Goal: Information Seeking & Learning: Learn about a topic

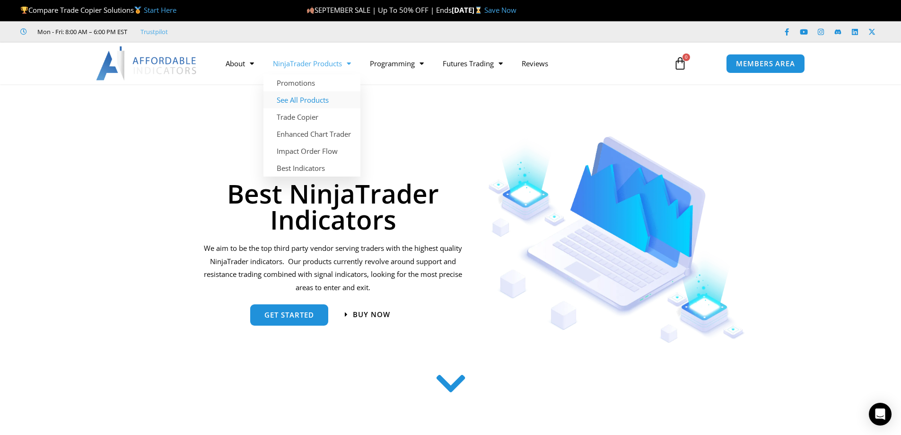
click at [324, 100] on link "See All Products" at bounding box center [312, 99] width 97 height 17
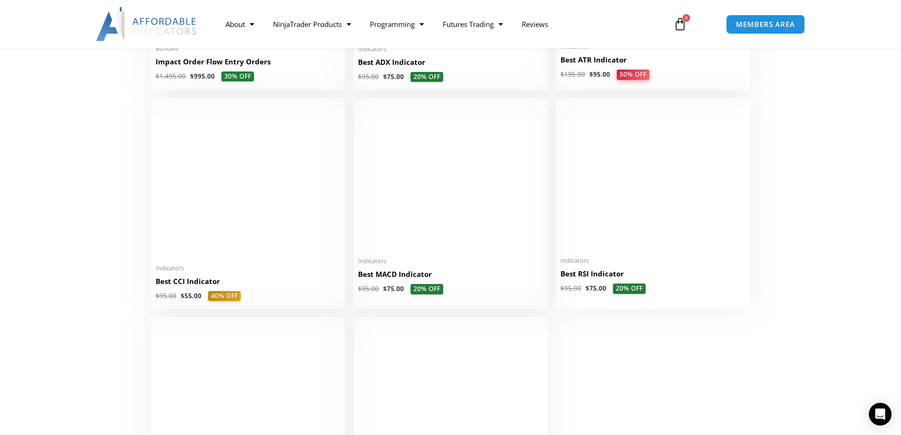
scroll to position [2082, 0]
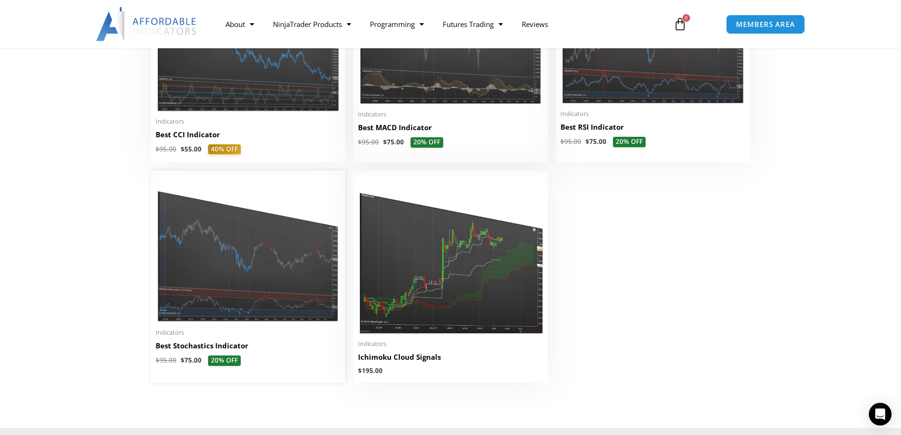
click at [255, 297] on img at bounding box center [248, 249] width 185 height 148
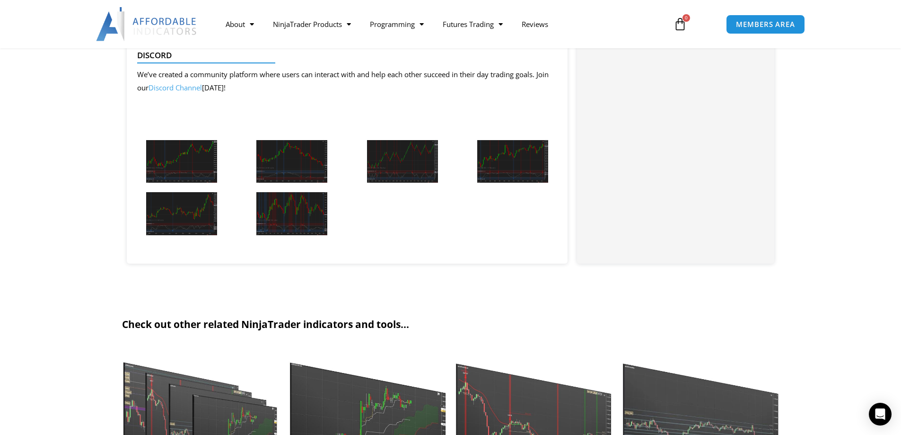
scroll to position [1088, 0]
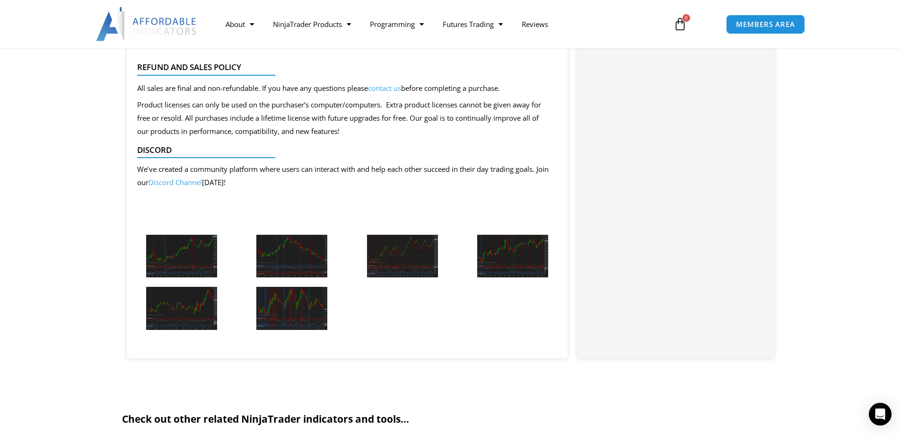
click at [191, 259] on img at bounding box center [181, 256] width 71 height 43
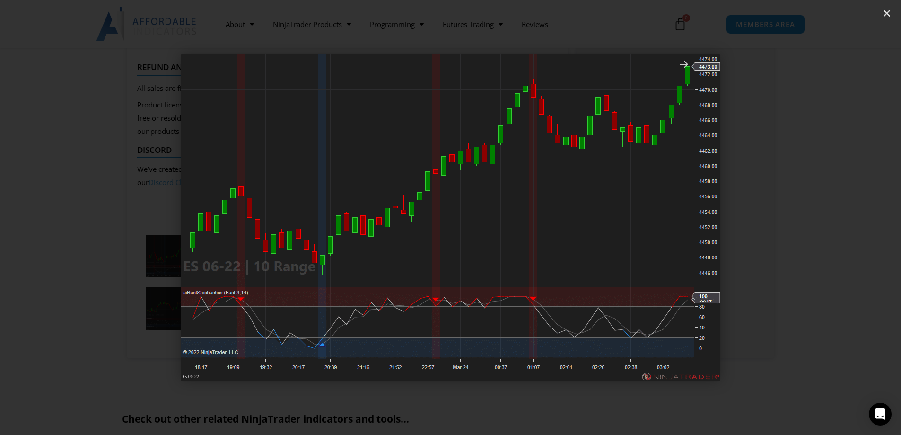
click at [831, 217] on icon "Next slide" at bounding box center [834, 218] width 12 height 12
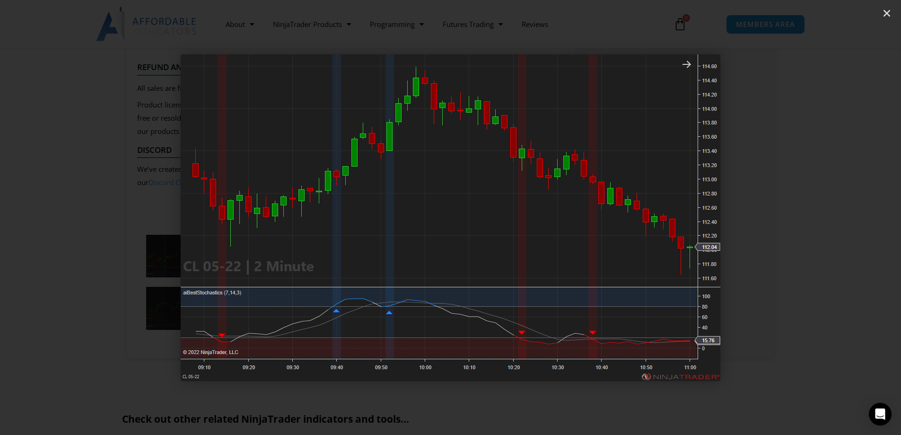
click at [833, 218] on icon "Next slide" at bounding box center [834, 218] width 12 height 12
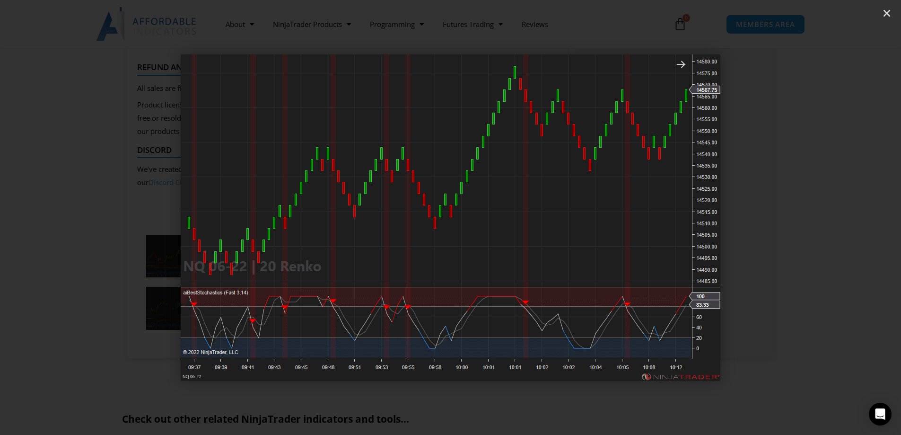
click at [833, 218] on icon "Next slide" at bounding box center [834, 218] width 12 height 12
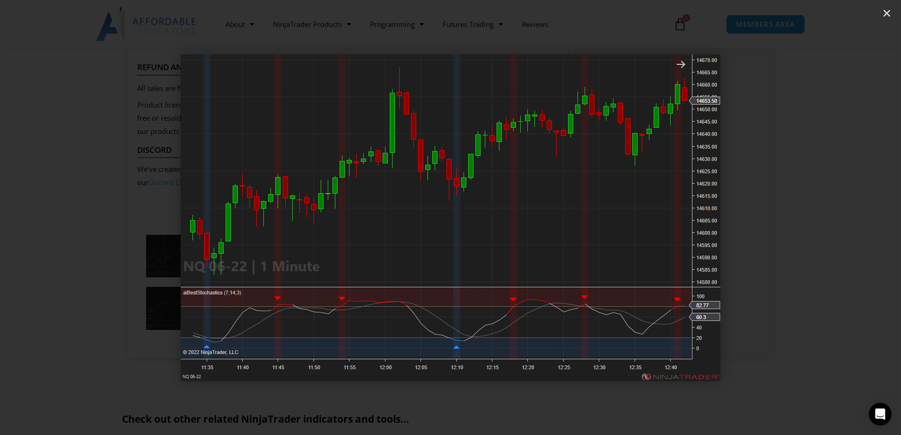
click at [833, 218] on icon "Next slide" at bounding box center [834, 218] width 12 height 12
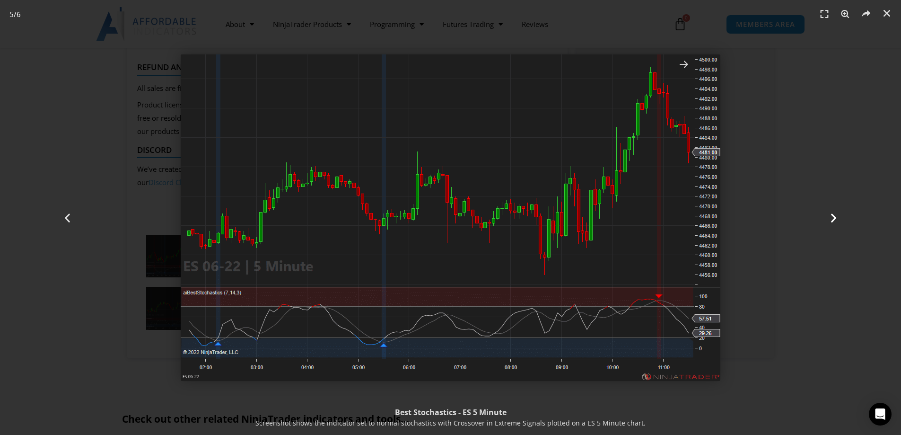
click at [835, 216] on icon "Next slide" at bounding box center [834, 218] width 12 height 12
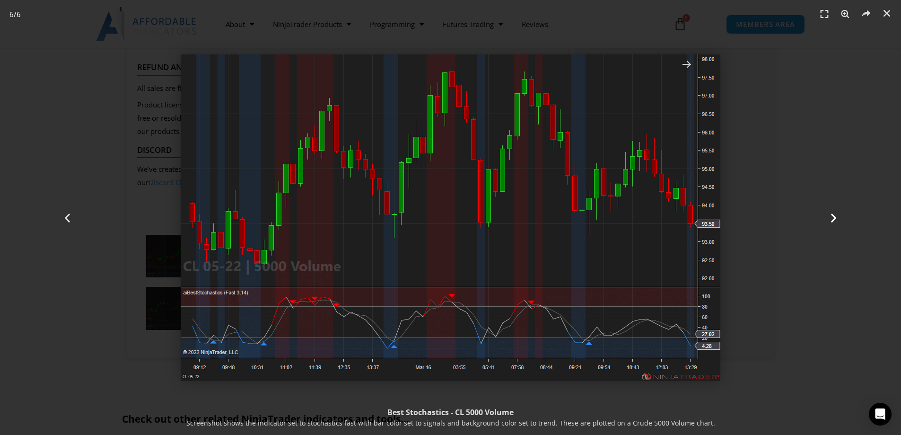
click at [834, 216] on icon "Next slide" at bounding box center [834, 218] width 12 height 12
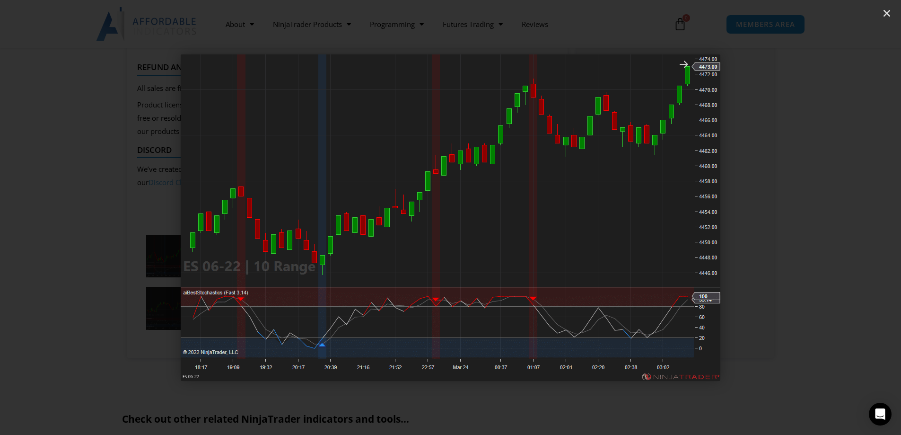
click at [834, 216] on icon "Next slide" at bounding box center [834, 218] width 12 height 12
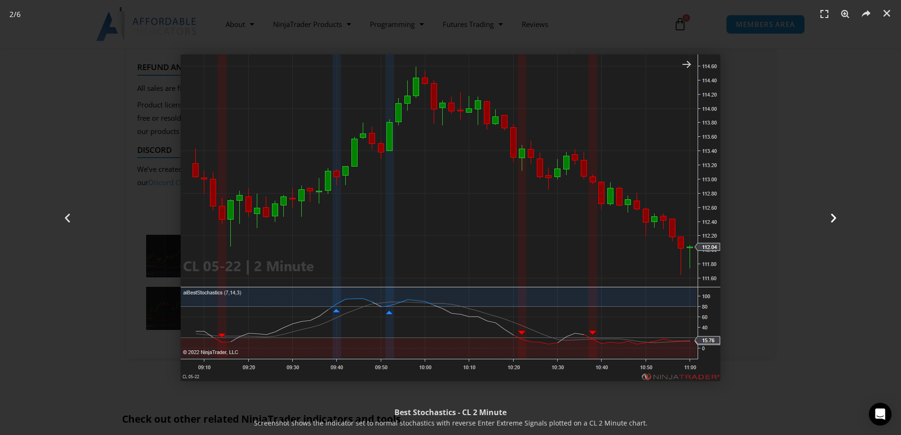
click at [835, 217] on icon "Next slide" at bounding box center [834, 218] width 12 height 12
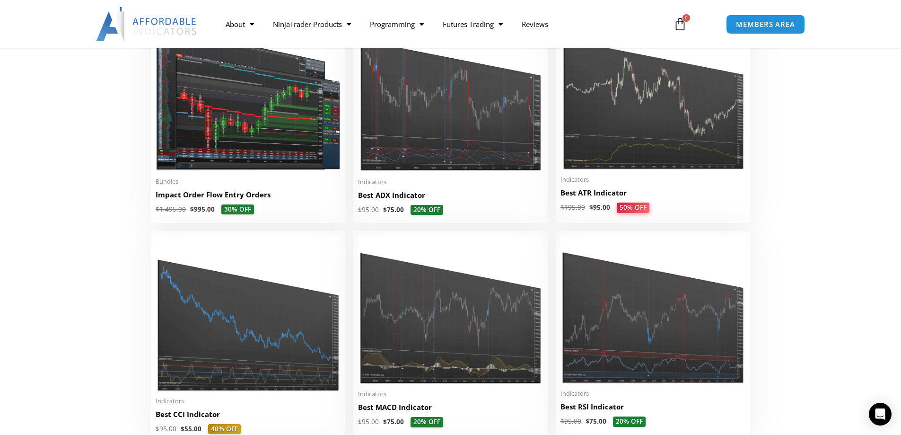
scroll to position [1703, 0]
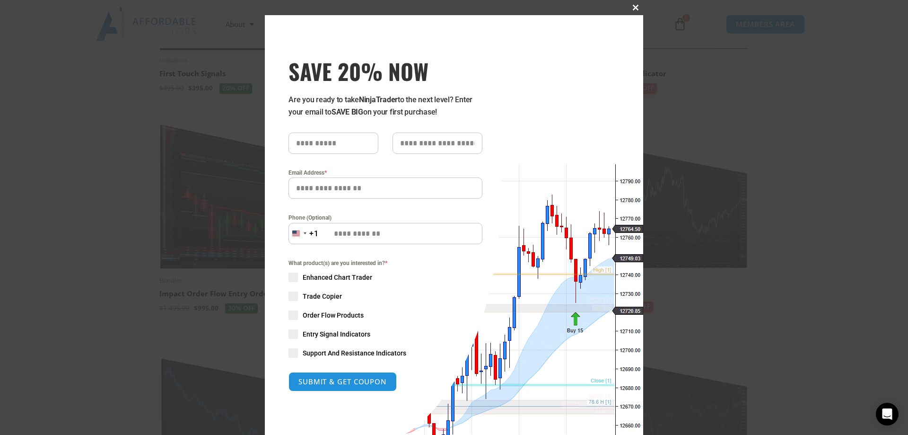
click at [632, 7] on span "SAVE 20% NOW popup" at bounding box center [635, 8] width 15 height 6
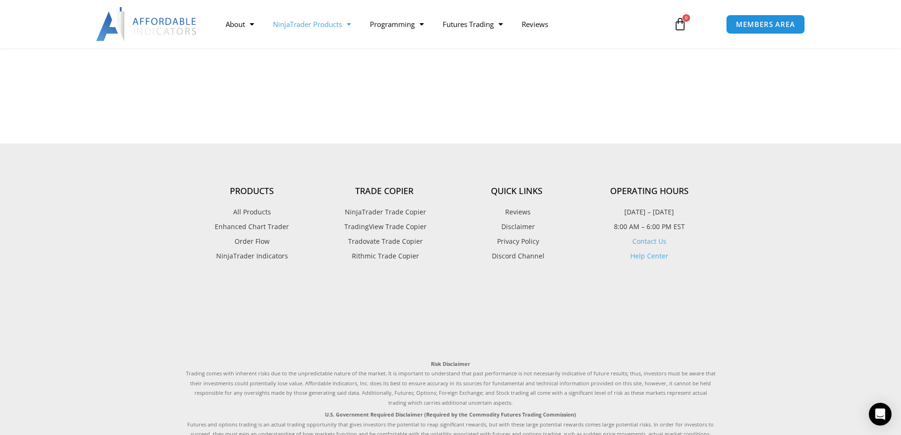
scroll to position [1048, 0]
